Goal: Check status: Check status

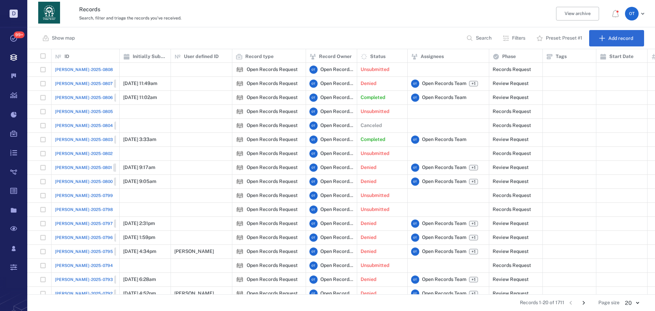
click at [70, 70] on span "[PERSON_NAME]-2025-0808" at bounding box center [84, 69] width 58 height 6
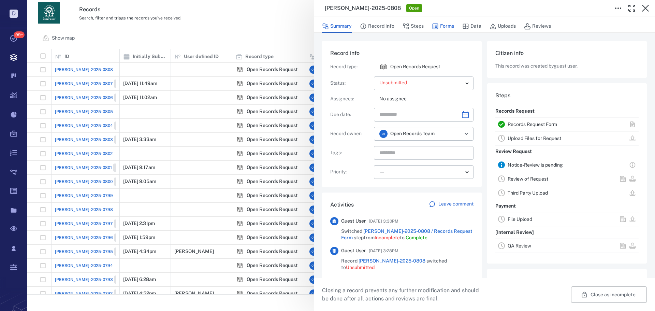
click at [442, 26] on button "Forms" at bounding box center [443, 26] width 22 height 13
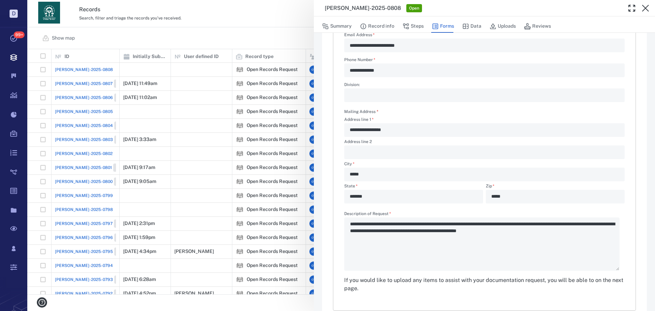
scroll to position [164, 0]
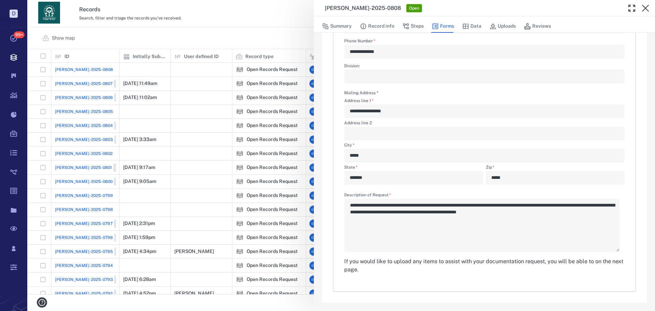
click at [223, 30] on div "**********" at bounding box center [340, 155] width 627 height 311
